Goal: Task Accomplishment & Management: Manage account settings

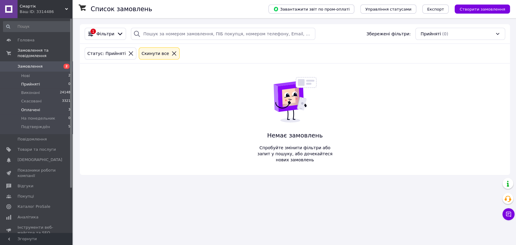
click at [31, 107] on span "Оплачені" at bounding box center [30, 109] width 19 height 5
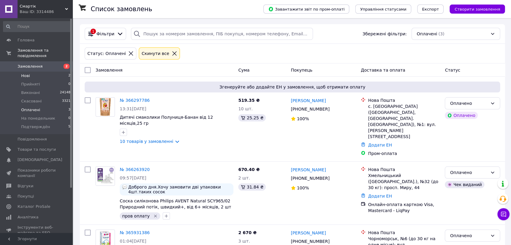
click at [27, 73] on span "Нові" at bounding box center [25, 75] width 9 height 5
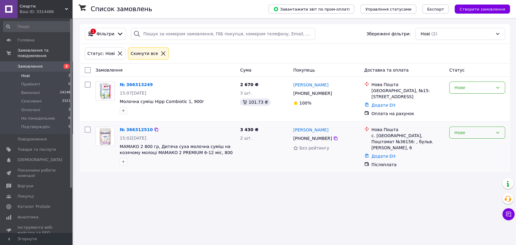
click at [488, 129] on div "Нове" at bounding box center [474, 132] width 38 height 7
click at [481, 144] on li "Прийнято" at bounding box center [477, 143] width 55 height 11
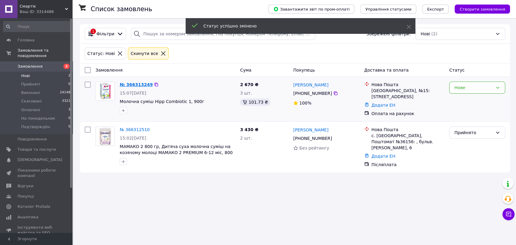
click at [129, 84] on link "№ 366313249" at bounding box center [136, 84] width 33 height 5
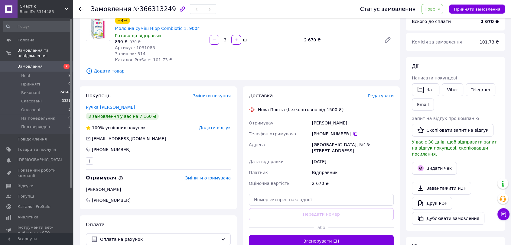
scroll to position [67, 0]
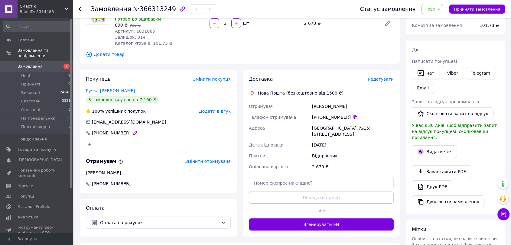
drag, startPoint x: 128, startPoint y: 130, endPoint x: 122, endPoint y: 130, distance: 6.0
click at [122, 130] on div "[PHONE_NUMBER]" at bounding box center [112, 133] width 54 height 6
drag, startPoint x: 126, startPoint y: 132, endPoint x: 93, endPoint y: 132, distance: 33.6
click at [93, 132] on div "[PHONE_NUMBER]" at bounding box center [111, 133] width 40 height 6
copy div "[PHONE_NUMBER]"
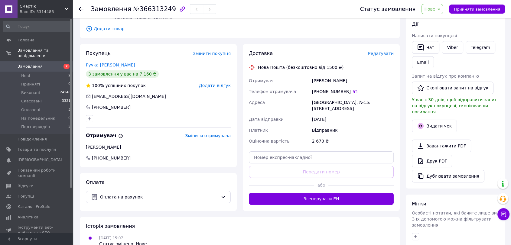
scroll to position [134, 0]
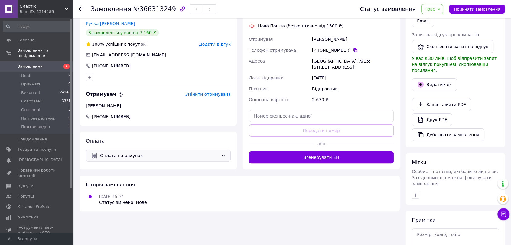
click at [143, 153] on span "Оплата на рахунок" at bounding box center [159, 155] width 118 height 7
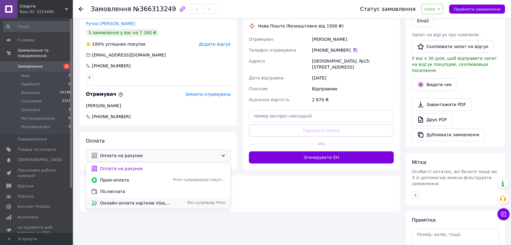
click at [123, 204] on span "Онлайн-оплата карткою Visa, Mastercard - LiqPay" at bounding box center [135, 203] width 71 height 6
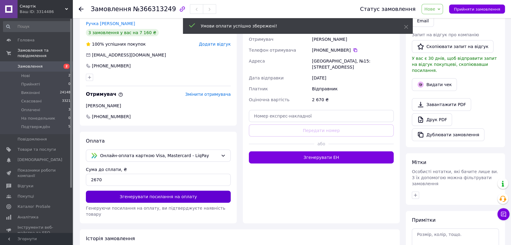
click at [155, 198] on button "Згенерувати посилання на оплату" at bounding box center [158, 197] width 145 height 12
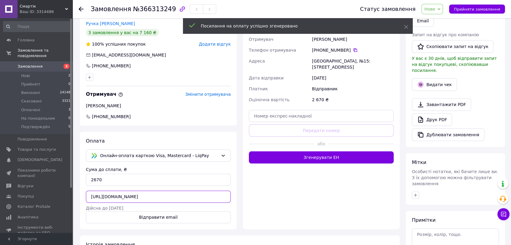
scroll to position [0, 58]
drag, startPoint x: 89, startPoint y: 196, endPoint x: 239, endPoint y: 197, distance: 150.6
click at [239, 197] on div "Покупець Змінити покупця Ручка Валерия 3 замовлення у вас на 7 160 ₴ 100% успіш…" at bounding box center [158, 116] width 163 height 227
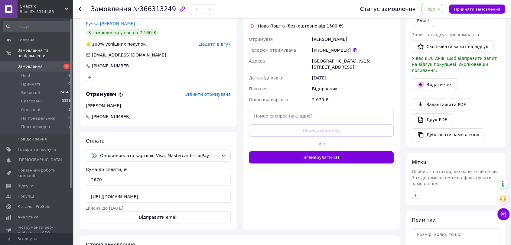
scroll to position [0, 0]
click at [503, 214] on icon at bounding box center [503, 214] width 6 height 6
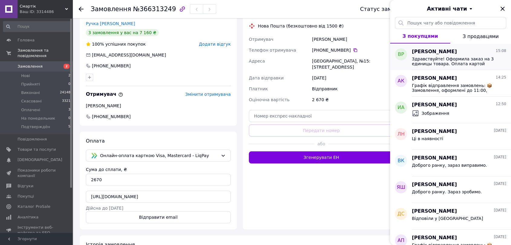
click at [453, 56] on div "Здравствуйте! Оформила заказ на 3 единицы товара. Оплата картой пакунок малюка.…" at bounding box center [459, 60] width 94 height 11
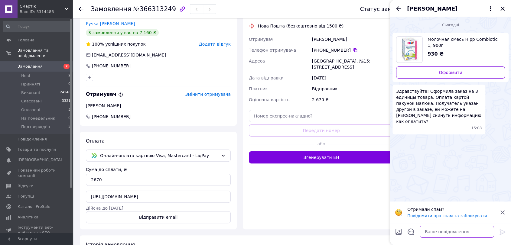
click at [460, 232] on textarea at bounding box center [457, 232] width 74 height 12
type textarea "Доброго дня. Надіслали на вайбер"
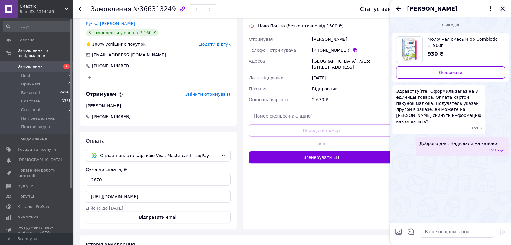
click at [504, 9] on icon "Закрити" at bounding box center [502, 8] width 7 height 7
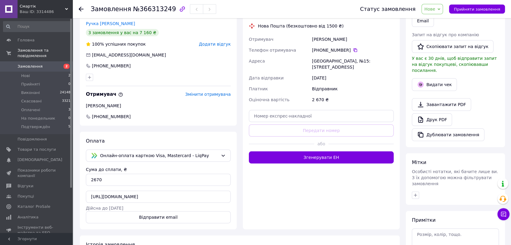
click at [79, 9] on icon at bounding box center [81, 9] width 5 height 5
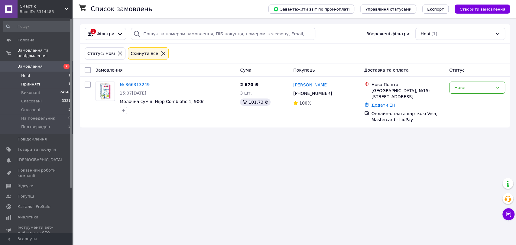
click at [37, 82] on span "Прийняті" at bounding box center [30, 84] width 19 height 5
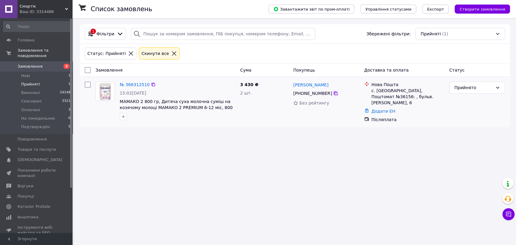
click at [333, 93] on icon at bounding box center [335, 93] width 5 height 5
click at [489, 86] on div "Прийнято" at bounding box center [474, 87] width 38 height 7
click at [468, 145] on li "Подтверждён" at bounding box center [477, 144] width 55 height 11
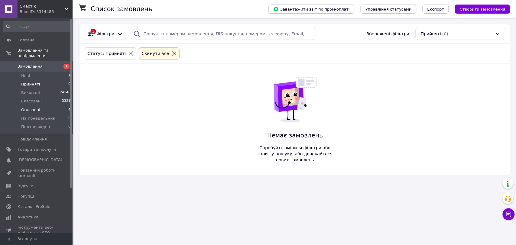
click at [43, 106] on li "Оплачені 4" at bounding box center [37, 110] width 74 height 8
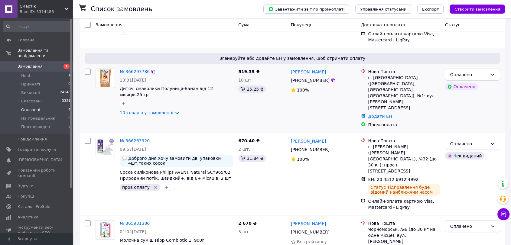
scroll to position [84, 0]
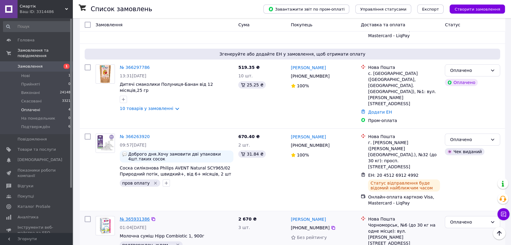
click at [134, 217] on link "№ 365931386" at bounding box center [135, 219] width 30 height 5
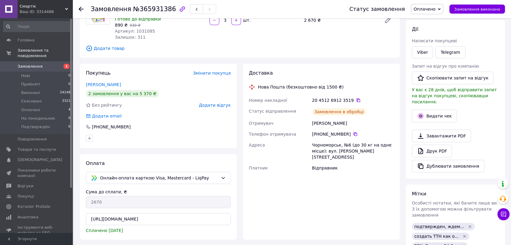
scroll to position [5, 0]
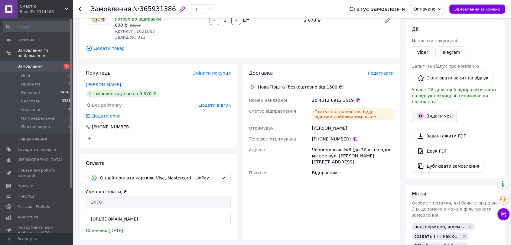
click at [445, 112] on button "Видати чек" at bounding box center [434, 116] width 45 height 13
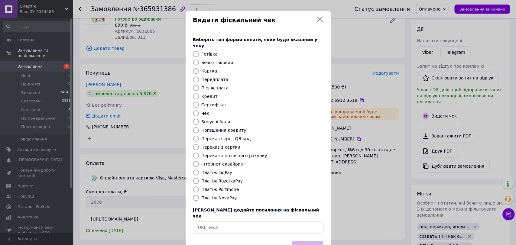
click at [194, 170] on input "Платіж LiqPay" at bounding box center [196, 173] width 6 height 6
radio input "true"
click at [312, 241] on button "Вибрати" at bounding box center [308, 247] width 32 height 13
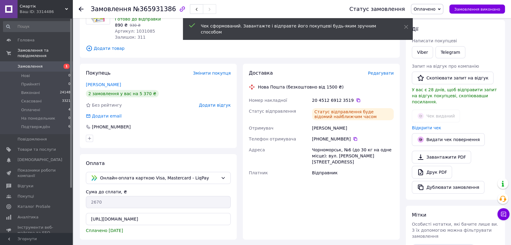
click at [81, 8] on icon at bounding box center [81, 9] width 5 height 5
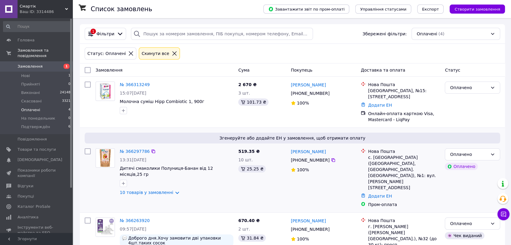
scroll to position [84, 0]
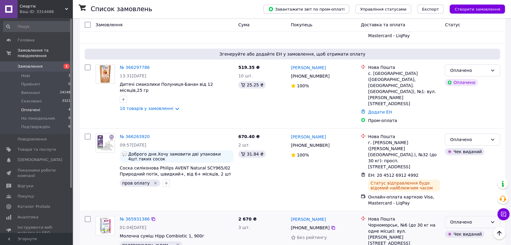
click at [475, 219] on div "Оплачено" at bounding box center [469, 222] width 38 height 7
click at [463, 145] on li "Виконано" at bounding box center [472, 142] width 55 height 11
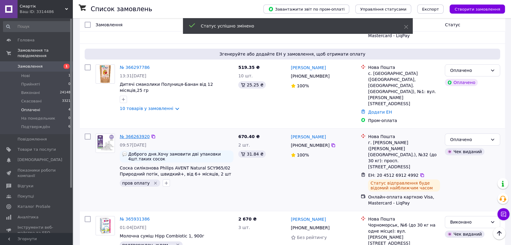
click at [132, 134] on link "№ 366263920" at bounding box center [135, 136] width 30 height 5
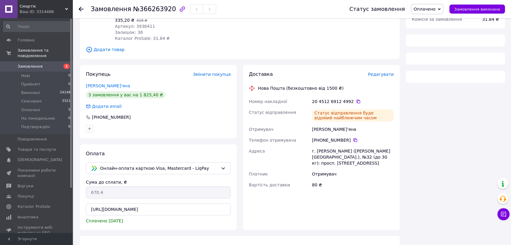
scroll to position [93, 0]
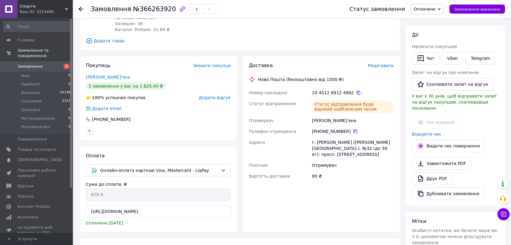
click at [80, 8] on icon at bounding box center [81, 9] width 5 height 5
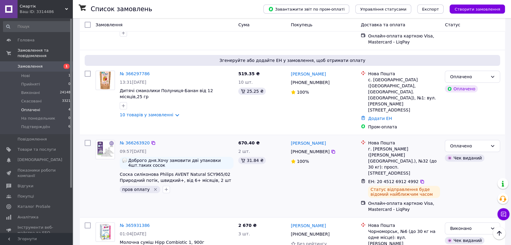
scroll to position [151, 0]
click at [488, 140] on div "Оплачено" at bounding box center [472, 146] width 55 height 12
click at [463, 145] on li "Виконано" at bounding box center [472, 145] width 55 height 11
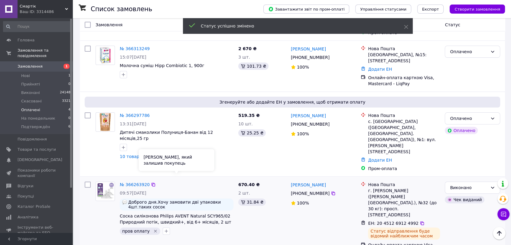
scroll to position [50, 0]
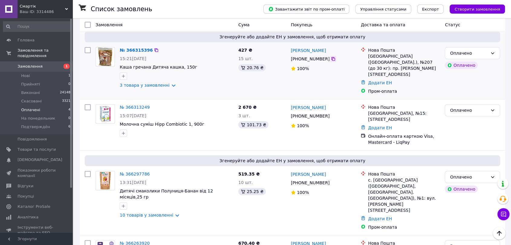
click at [331, 57] on icon at bounding box center [333, 59] width 4 height 4
click at [41, 124] on span "Подтверждён" at bounding box center [35, 126] width 29 height 5
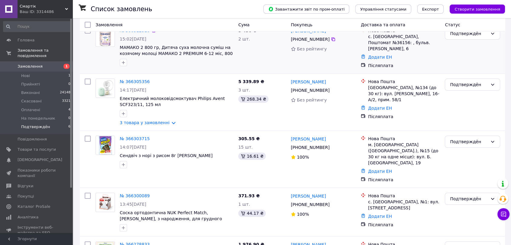
scroll to position [166, 0]
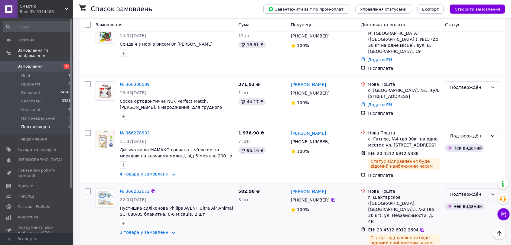
click at [484, 191] on div "Подтверждён" at bounding box center [469, 194] width 38 height 7
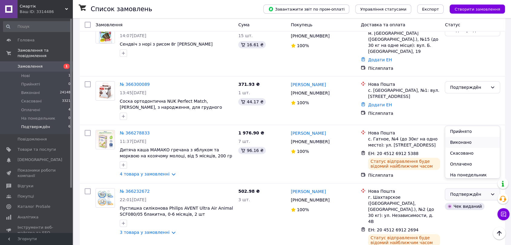
click at [459, 143] on li "Виконано" at bounding box center [472, 142] width 55 height 11
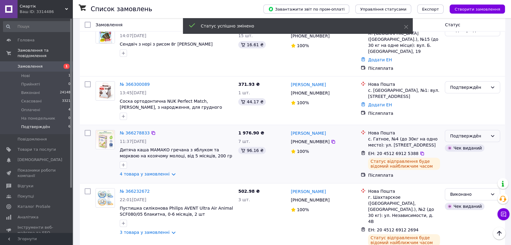
click at [488, 130] on div "Подтверждён" at bounding box center [472, 136] width 55 height 12
click at [461, 151] on li "Виконано" at bounding box center [472, 151] width 55 height 11
click at [30, 72] on li "Нові 1" at bounding box center [37, 76] width 74 height 8
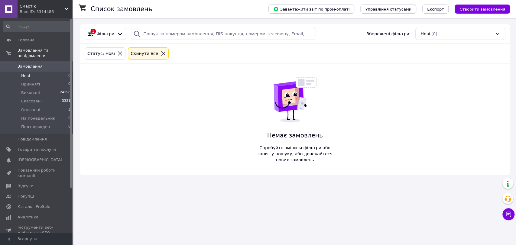
click at [124, 220] on div "Список замовлень Завантажити звіт по пром-оплаті Управління статусами Експорт С…" at bounding box center [295, 122] width 442 height 245
click at [36, 107] on span "Оплачені" at bounding box center [30, 109] width 19 height 5
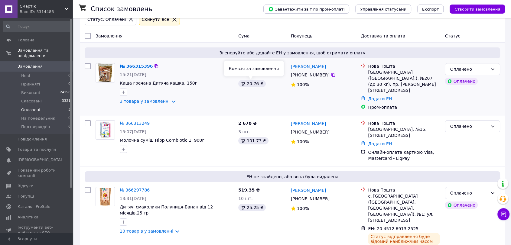
scroll to position [35, 0]
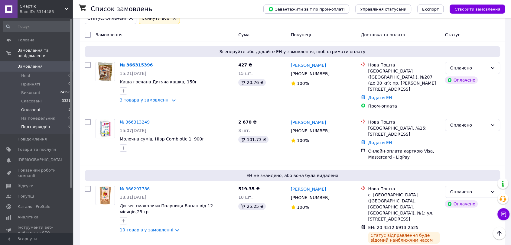
click at [41, 124] on span "Подтверждён" at bounding box center [35, 126] width 29 height 5
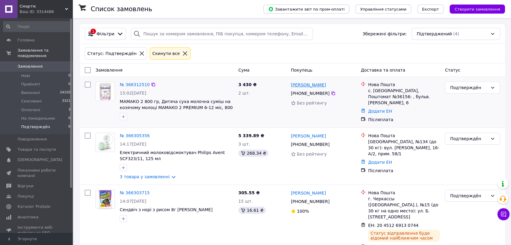
click at [305, 86] on link "[PERSON_NAME]" at bounding box center [308, 85] width 35 height 6
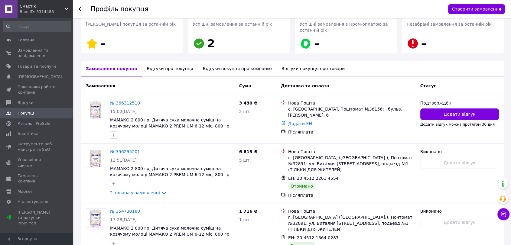
scroll to position [101, 0]
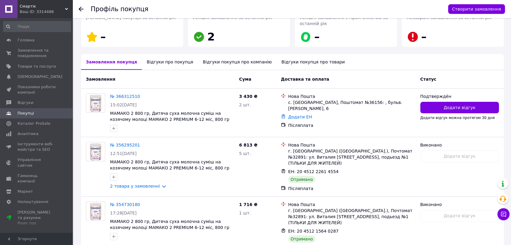
click at [80, 7] on icon at bounding box center [81, 9] width 5 height 5
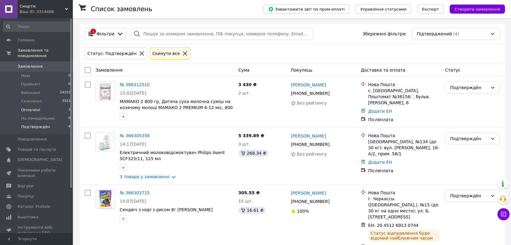
click at [34, 107] on span "Оплачені" at bounding box center [30, 109] width 19 height 5
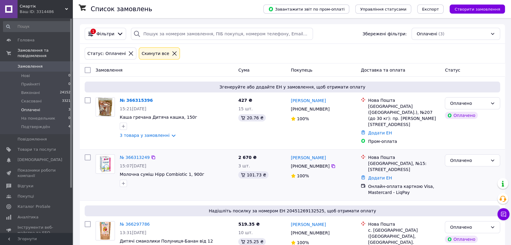
scroll to position [31, 0]
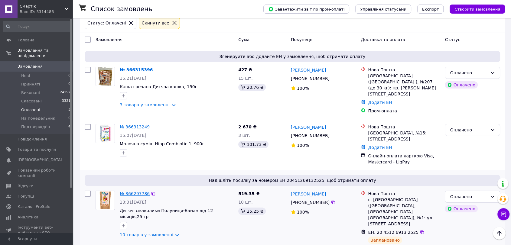
click at [129, 191] on link "№ 366297786" at bounding box center [135, 193] width 30 height 5
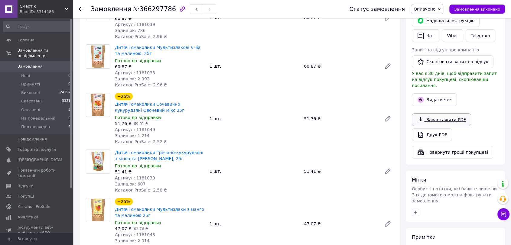
scroll to position [134, 0]
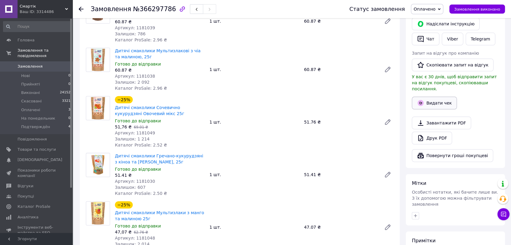
click at [442, 97] on button "Видати чек" at bounding box center [434, 103] width 45 height 13
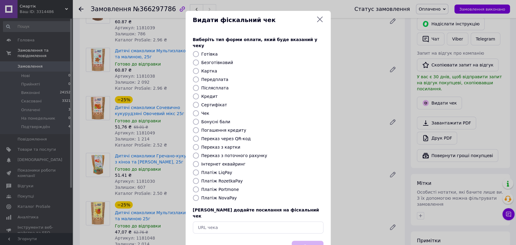
click at [195, 178] on input "Платіж RozetkaPay" at bounding box center [196, 181] width 6 height 6
radio input "true"
click at [308, 241] on button "Вибрати" at bounding box center [308, 247] width 32 height 13
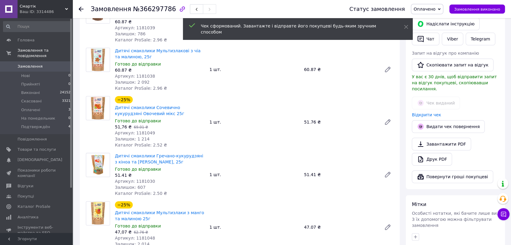
click at [81, 7] on use at bounding box center [81, 9] width 5 height 5
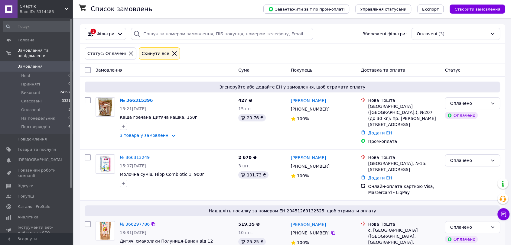
scroll to position [31, 0]
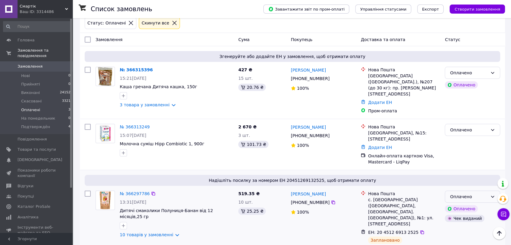
click at [480, 194] on div "Оплачено" at bounding box center [469, 197] width 38 height 7
click at [462, 206] on li "Виконано" at bounding box center [472, 208] width 55 height 11
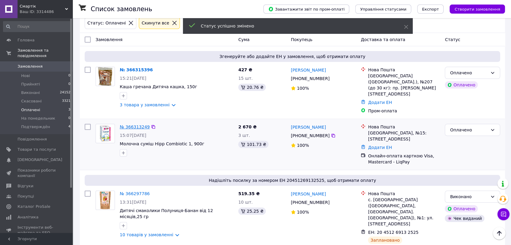
click at [130, 125] on link "№ 366313249" at bounding box center [135, 127] width 30 height 5
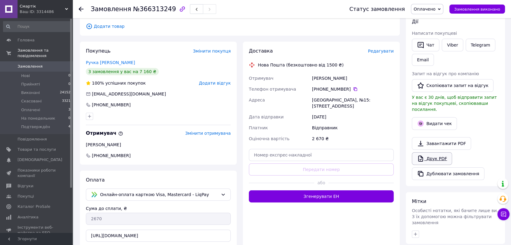
scroll to position [98, 0]
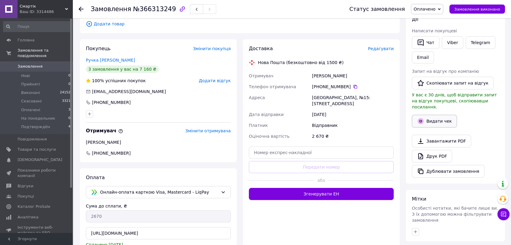
click at [440, 116] on button "Видати чек" at bounding box center [434, 121] width 45 height 13
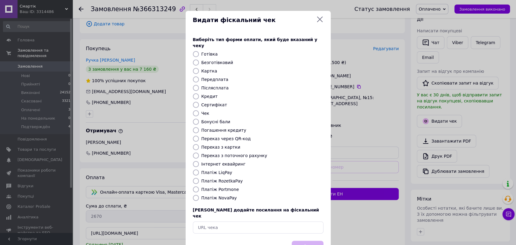
click at [196, 170] on input "Платіж LiqPay" at bounding box center [196, 173] width 6 height 6
radio input "true"
click at [311, 241] on button "Вибрати" at bounding box center [308, 247] width 32 height 13
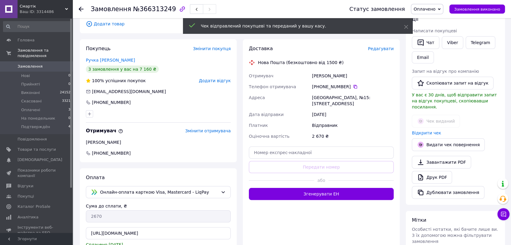
click at [80, 8] on use at bounding box center [81, 9] width 5 height 5
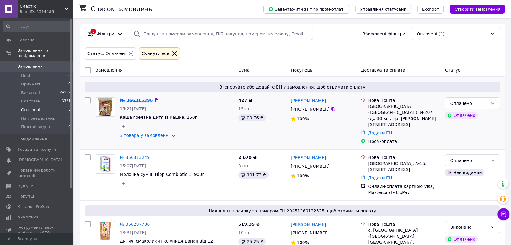
click at [142, 100] on link "№ 366315396" at bounding box center [136, 100] width 33 height 5
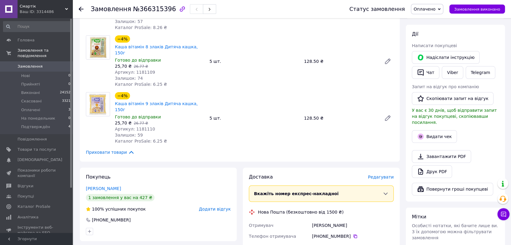
scroll to position [134, 0]
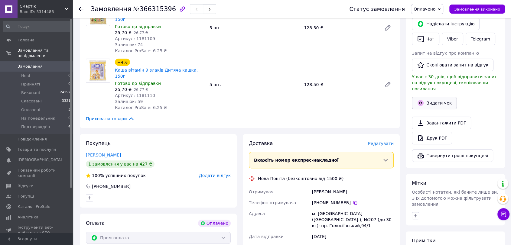
click at [440, 97] on button "Видати чек" at bounding box center [434, 103] width 45 height 13
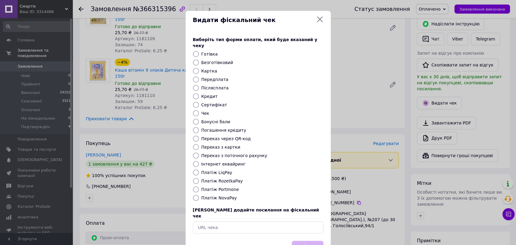
click at [194, 178] on input "Платіж RozetkaPay" at bounding box center [196, 181] width 6 height 6
radio input "true"
click at [313, 241] on button "Вибрати" at bounding box center [308, 247] width 32 height 13
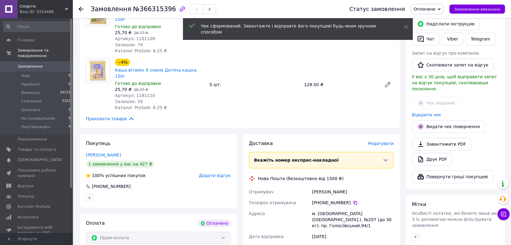
click at [80, 7] on icon at bounding box center [81, 9] width 5 height 5
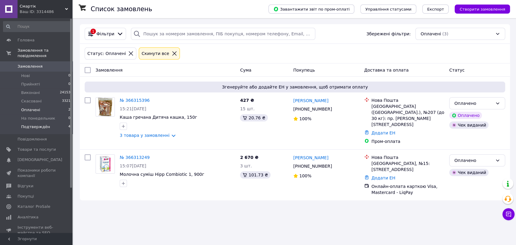
click at [46, 123] on li "Подтверждён 4" at bounding box center [37, 128] width 74 height 11
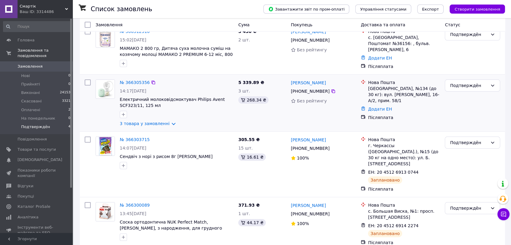
scroll to position [56, 0]
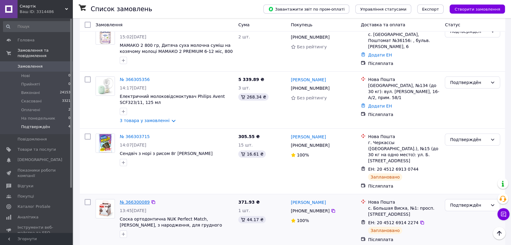
click at [126, 200] on link "№ 366300089" at bounding box center [135, 202] width 30 height 5
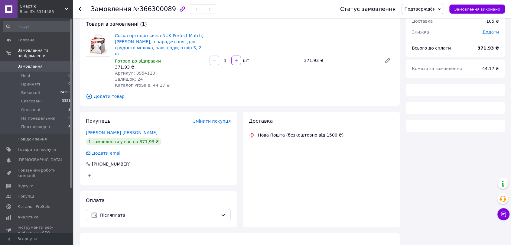
scroll to position [56, 0]
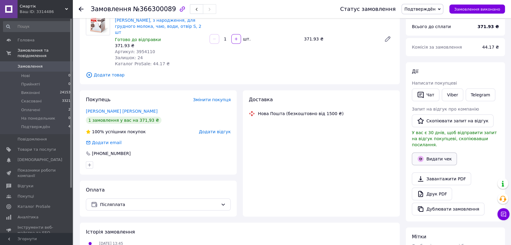
click at [436, 153] on button "Видати чек" at bounding box center [434, 159] width 45 height 13
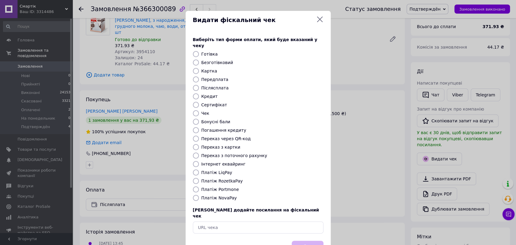
click at [195, 195] on input "Платіж NovaPay" at bounding box center [196, 198] width 6 height 6
radio input "true"
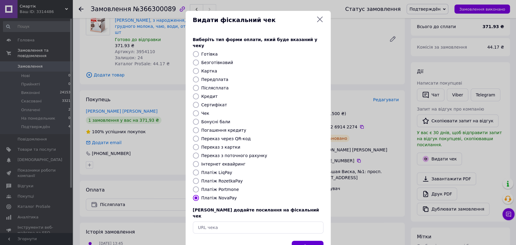
click at [312, 241] on button "Вибрати" at bounding box center [308, 247] width 32 height 13
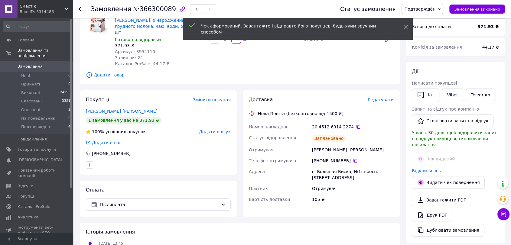
click at [80, 8] on use at bounding box center [81, 9] width 5 height 5
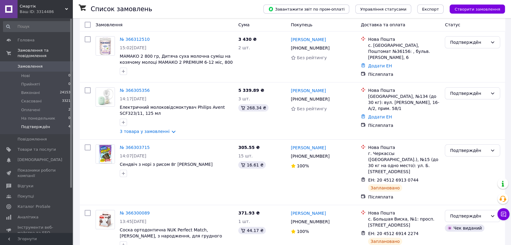
scroll to position [56, 0]
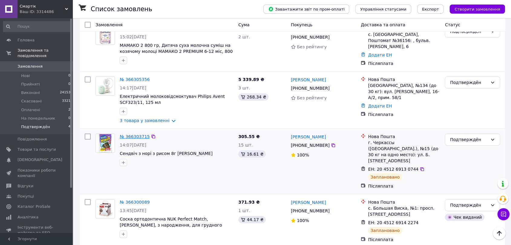
click at [124, 134] on link "№ 366303715" at bounding box center [135, 136] width 30 height 5
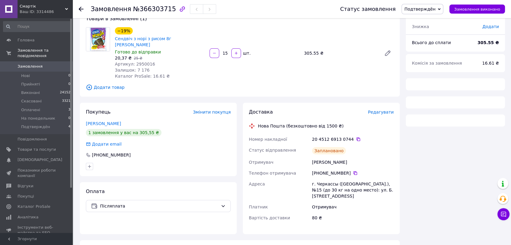
scroll to position [56, 0]
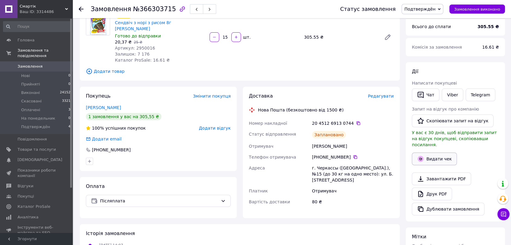
click at [442, 153] on button "Видати чек" at bounding box center [434, 159] width 45 height 13
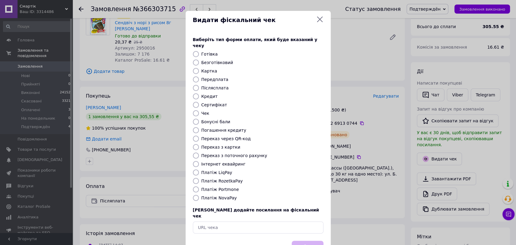
click at [193, 195] on input "Платіж NovaPay" at bounding box center [196, 198] width 6 height 6
radio input "true"
click at [307, 241] on button "Вибрати" at bounding box center [308, 247] width 32 height 13
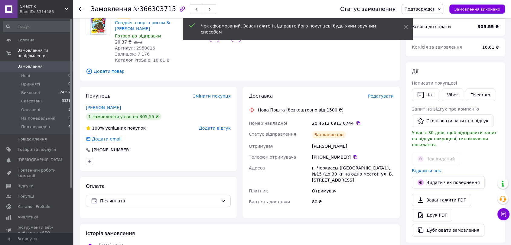
click at [81, 7] on icon at bounding box center [81, 9] width 5 height 5
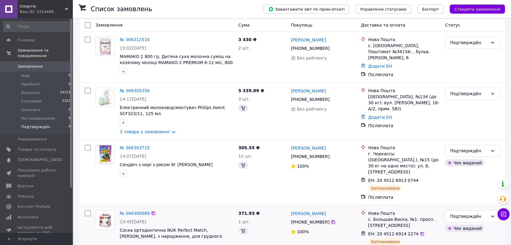
scroll to position [56, 0]
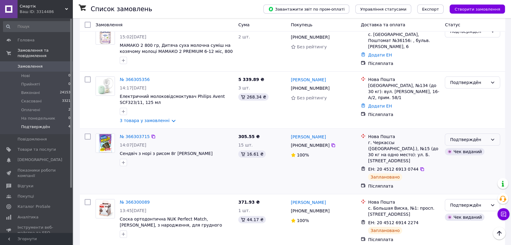
click at [483, 136] on div "Подтверждён" at bounding box center [469, 139] width 38 height 7
click at [468, 159] on li "Виконано" at bounding box center [472, 160] width 55 height 11
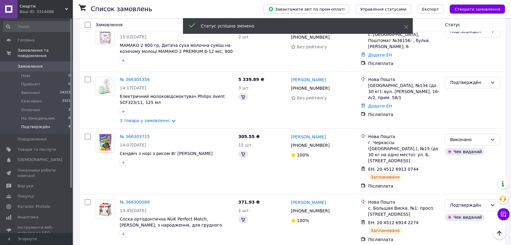
click at [473, 202] on div "Подтверждён" at bounding box center [469, 205] width 38 height 7
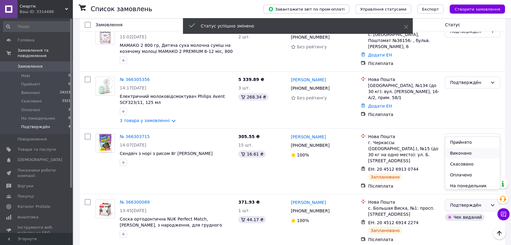
click at [463, 149] on li "Виконано" at bounding box center [472, 153] width 55 height 11
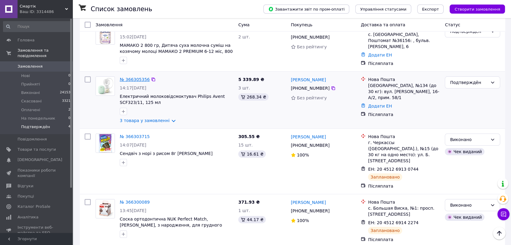
click at [129, 77] on link "№ 366305356" at bounding box center [135, 79] width 30 height 5
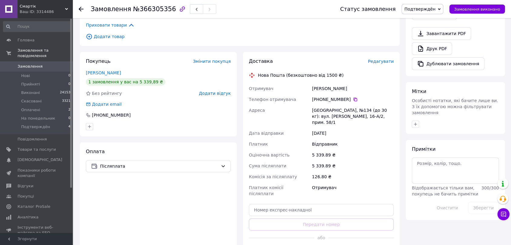
scroll to position [123, 0]
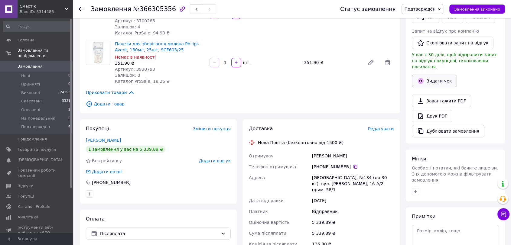
click at [439, 75] on button "Видати чек" at bounding box center [434, 81] width 45 height 13
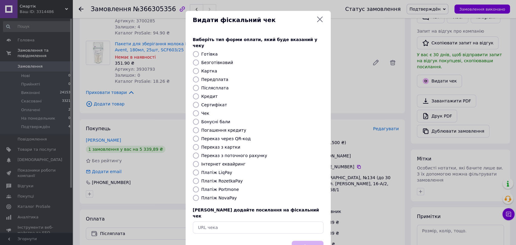
click at [195, 195] on input "Платіж NovaPay" at bounding box center [196, 198] width 6 height 6
radio input "true"
click at [311, 241] on button "Вибрати" at bounding box center [308, 247] width 32 height 13
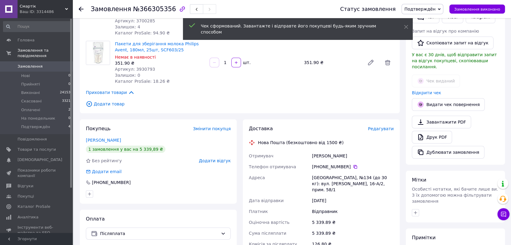
click at [79, 11] on icon at bounding box center [81, 9] width 5 height 5
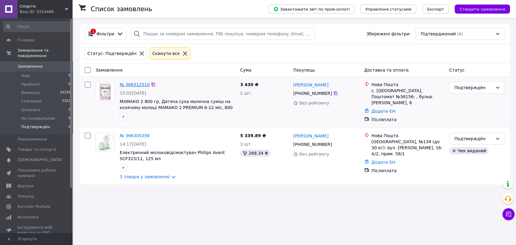
click at [129, 84] on link "№ 366312510" at bounding box center [135, 84] width 30 height 5
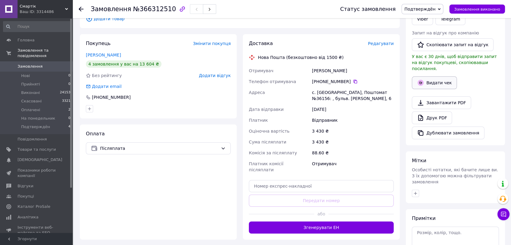
scroll to position [101, 0]
click at [438, 76] on button "Видати чек" at bounding box center [434, 82] width 45 height 13
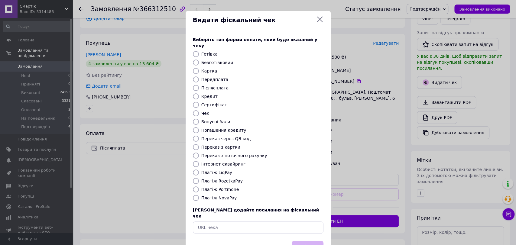
click at [194, 195] on input "Платіж NovaPay" at bounding box center [196, 198] width 6 height 6
radio input "true"
click at [310, 241] on button "Вибрати" at bounding box center [308, 247] width 32 height 13
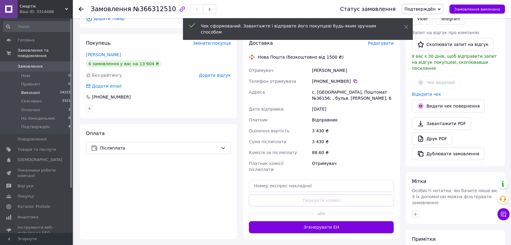
click at [33, 90] on span "Виконані" at bounding box center [30, 92] width 19 height 5
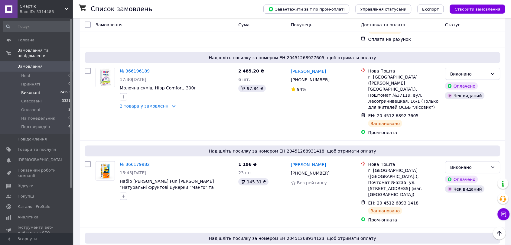
scroll to position [1155, 0]
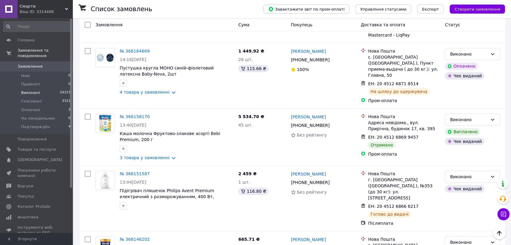
scroll to position [269, 0]
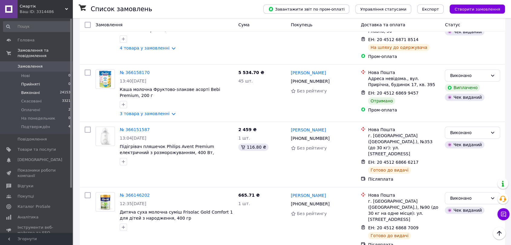
click at [29, 82] on span "Прийняті" at bounding box center [30, 84] width 19 height 5
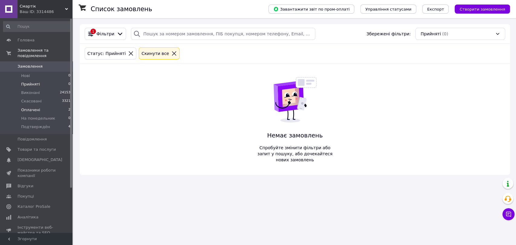
click at [31, 107] on span "Оплачені" at bounding box center [30, 109] width 19 height 5
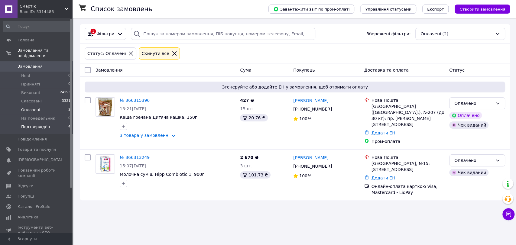
click at [45, 124] on span "Подтверждён" at bounding box center [35, 126] width 29 height 5
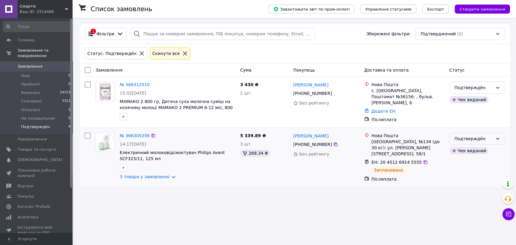
click at [496, 136] on icon at bounding box center [497, 138] width 5 height 5
click at [470, 156] on li "Виконано" at bounding box center [477, 160] width 55 height 11
click at [33, 99] on span "Скасовані" at bounding box center [31, 101] width 21 height 5
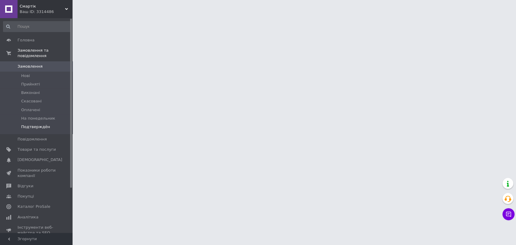
click at [28, 123] on li "Подтверждён" at bounding box center [37, 128] width 74 height 11
click at [37, 124] on span "Подтверждён" at bounding box center [35, 126] width 29 height 5
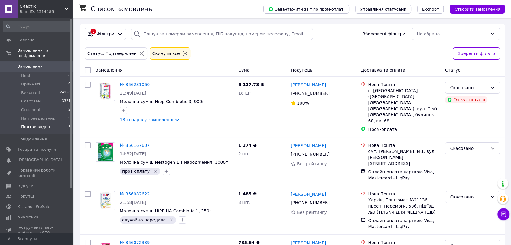
click at [42, 124] on span "Подтверждён" at bounding box center [35, 126] width 29 height 5
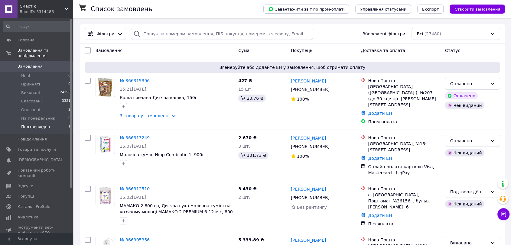
click at [47, 123] on li "Подтверждён 1" at bounding box center [37, 128] width 74 height 11
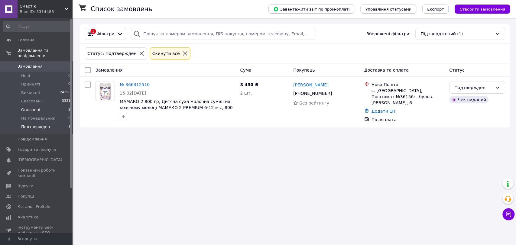
click at [43, 106] on li "Оплачені 2" at bounding box center [37, 110] width 74 height 8
